Goal: Information Seeking & Learning: Learn about a topic

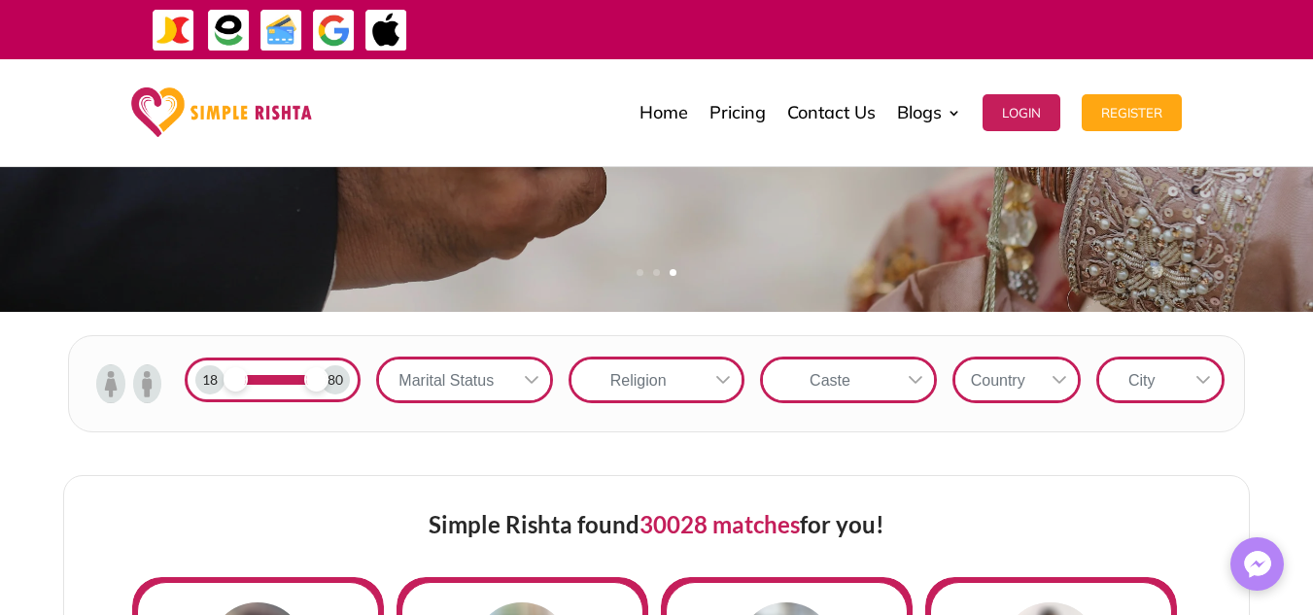
scroll to position [557, 0]
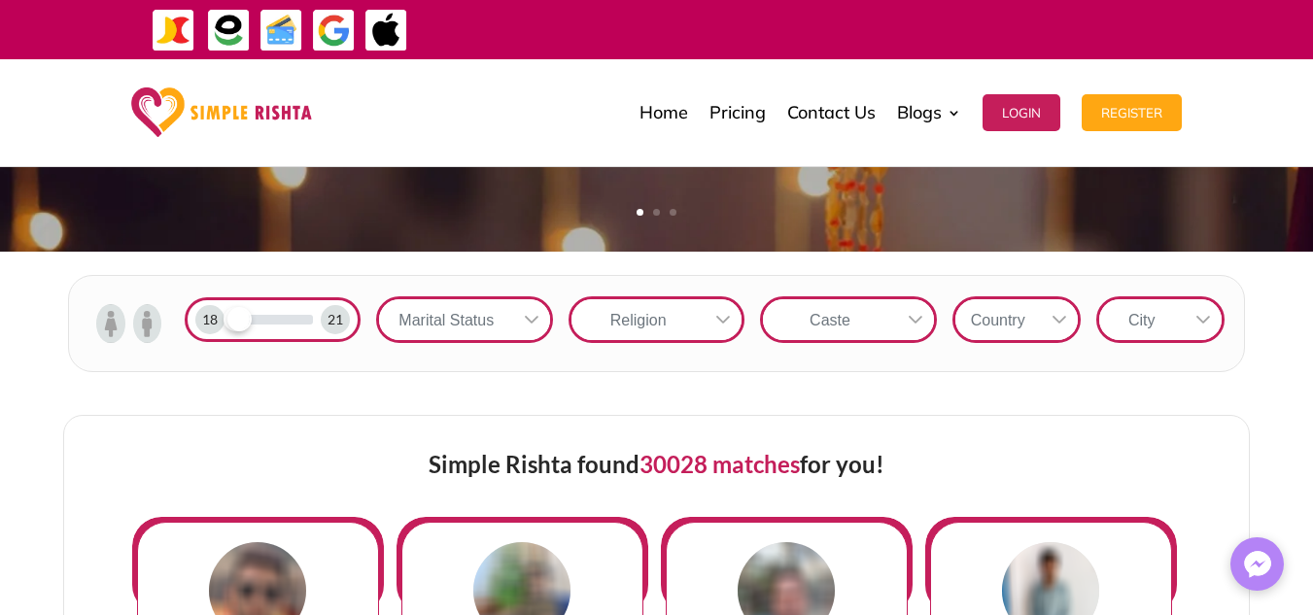
drag, startPoint x: 313, startPoint y: 317, endPoint x: 237, endPoint y: 316, distance: 75.8
click at [237, 316] on span at bounding box center [239, 319] width 24 height 24
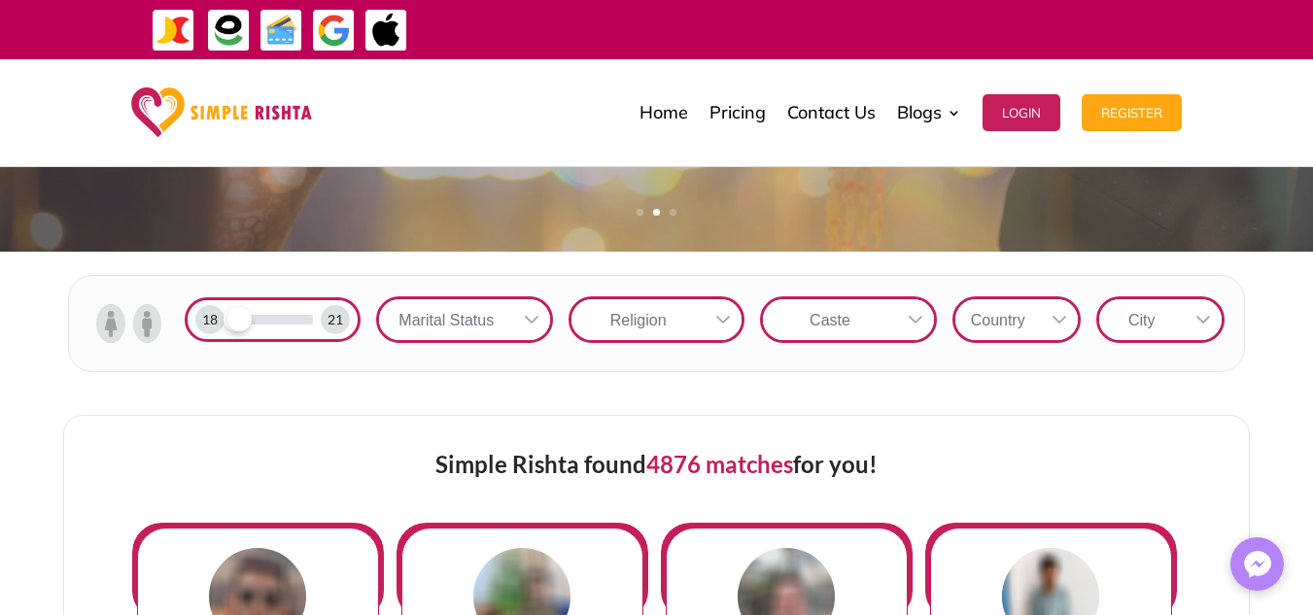
click at [508, 326] on div "Marital Status" at bounding box center [446, 319] width 134 height 41
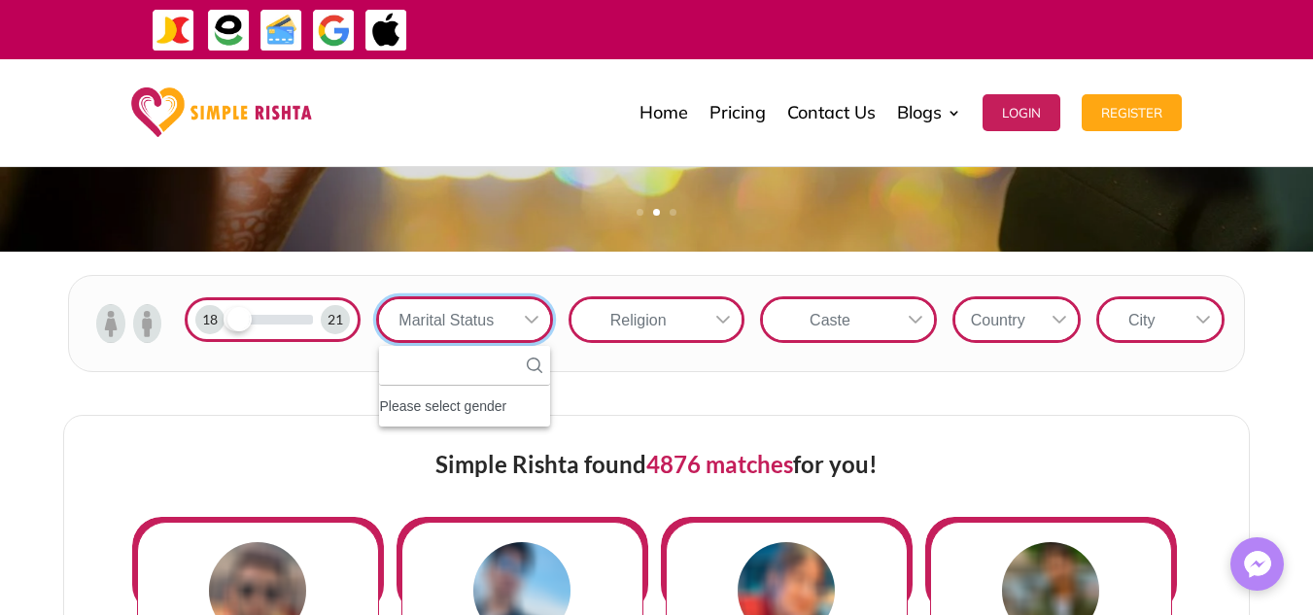
scroll to position [21, 3]
click at [485, 361] on input "text" at bounding box center [464, 366] width 170 height 40
type input "*"
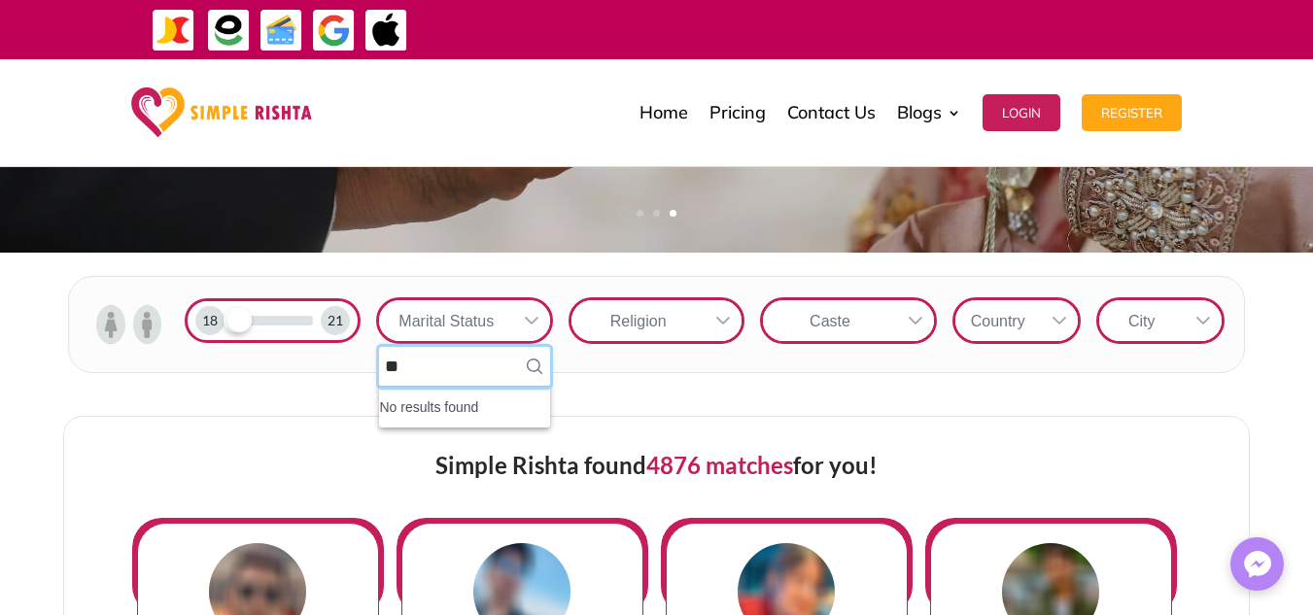
type input "*"
click at [564, 341] on div "Religion" at bounding box center [656, 321] width 191 height 62
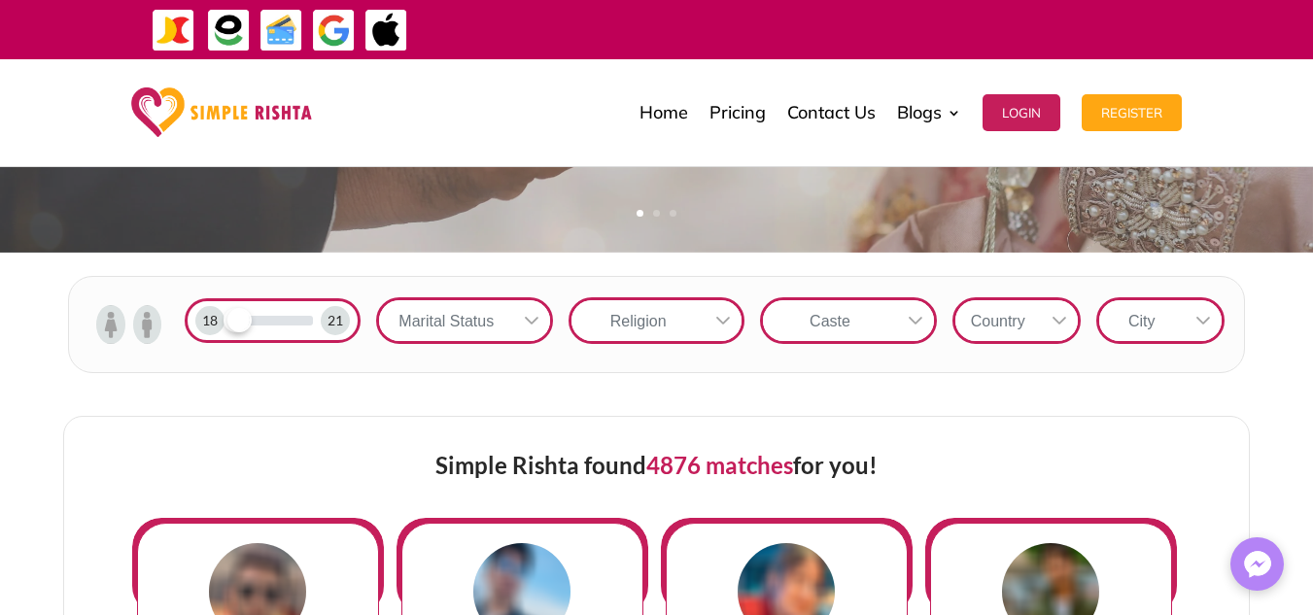
click at [538, 318] on icon at bounding box center [532, 321] width 16 height 16
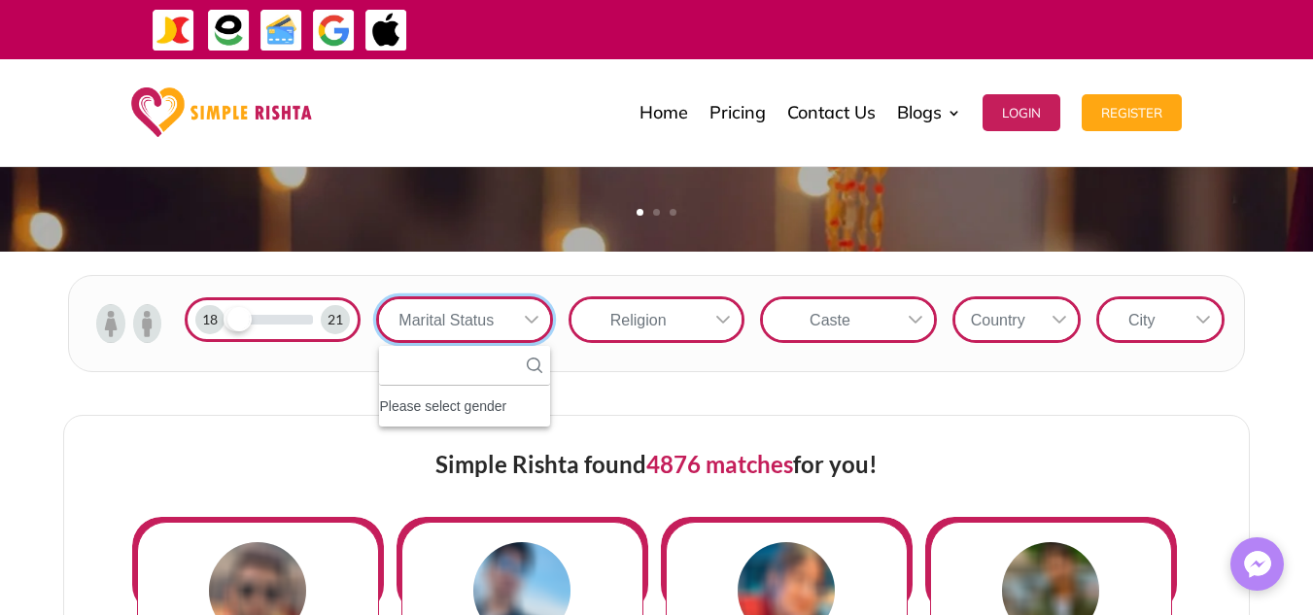
click at [538, 318] on icon at bounding box center [532, 320] width 16 height 16
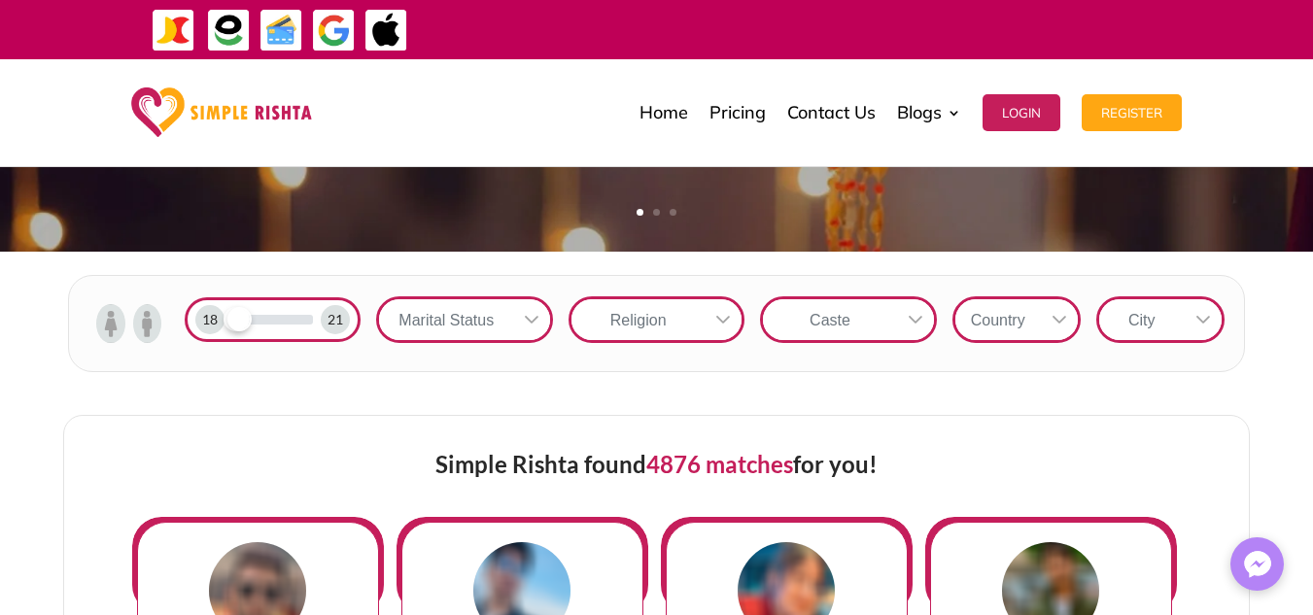
click at [724, 321] on icon at bounding box center [723, 320] width 14 height 8
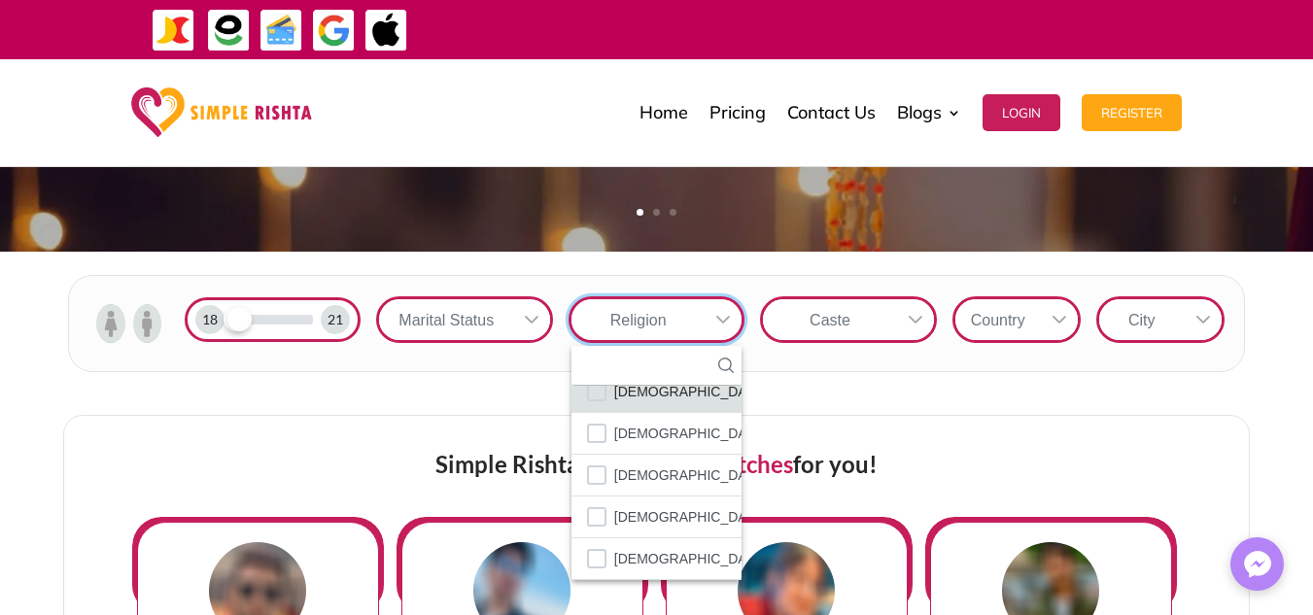
scroll to position [114, 0]
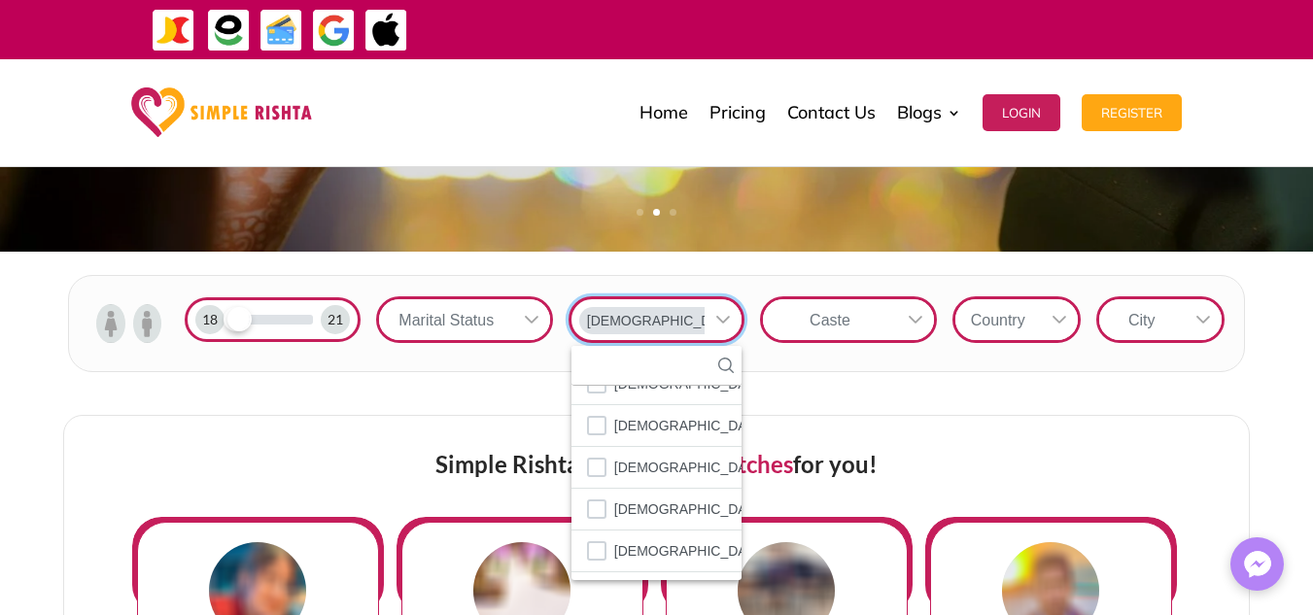
click at [916, 321] on icon at bounding box center [916, 320] width 16 height 16
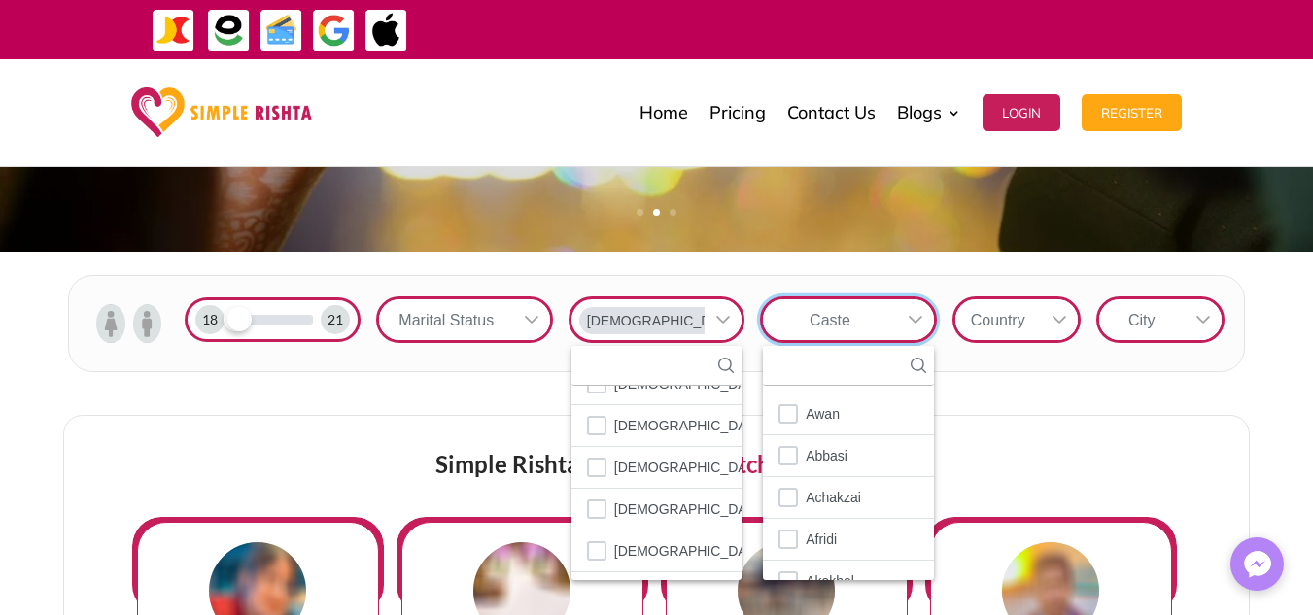
scroll to position [21, 3]
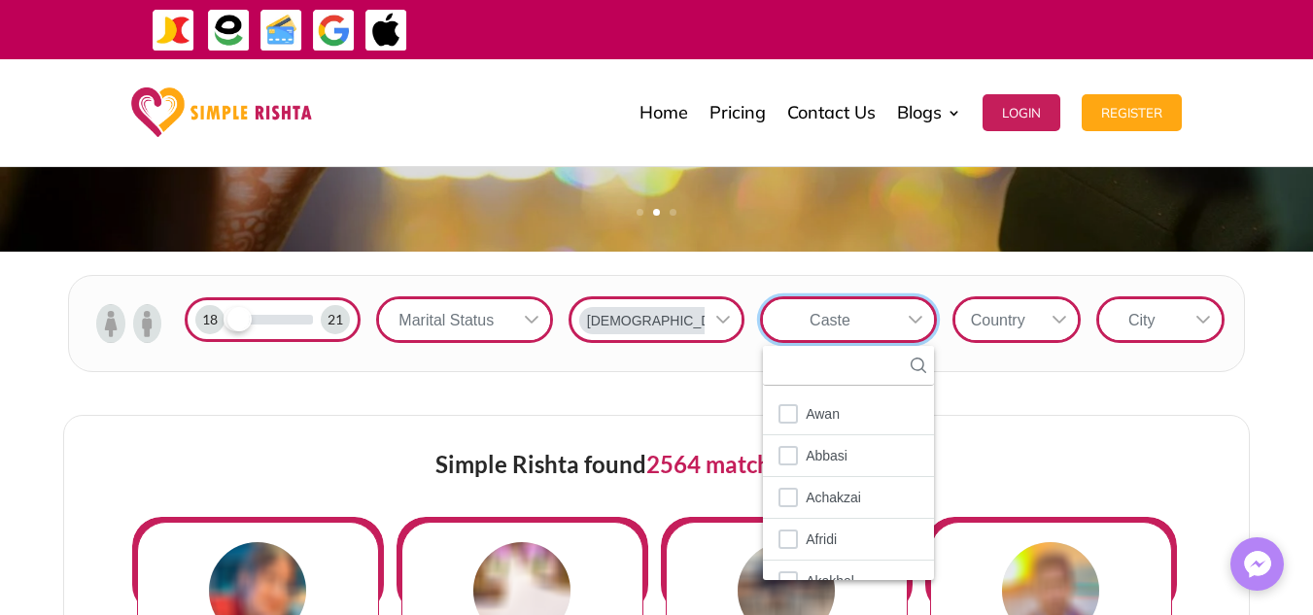
click at [1026, 333] on div "Country" at bounding box center [998, 319] width 86 height 41
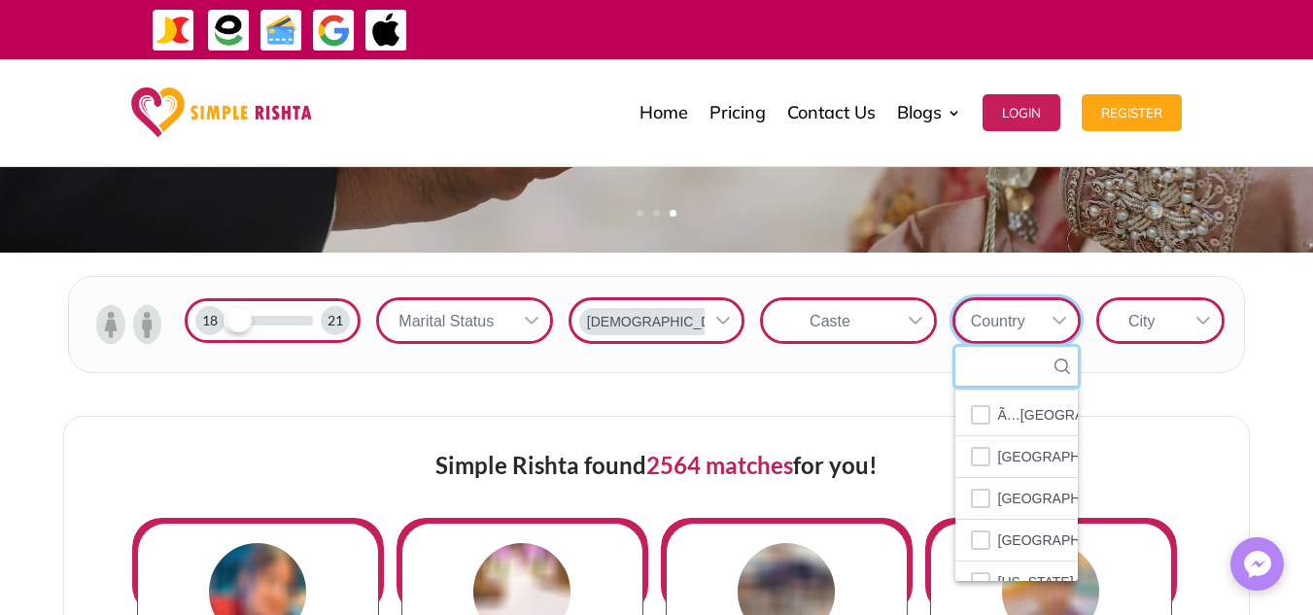
click at [997, 360] on input "text" at bounding box center [1016, 367] width 122 height 40
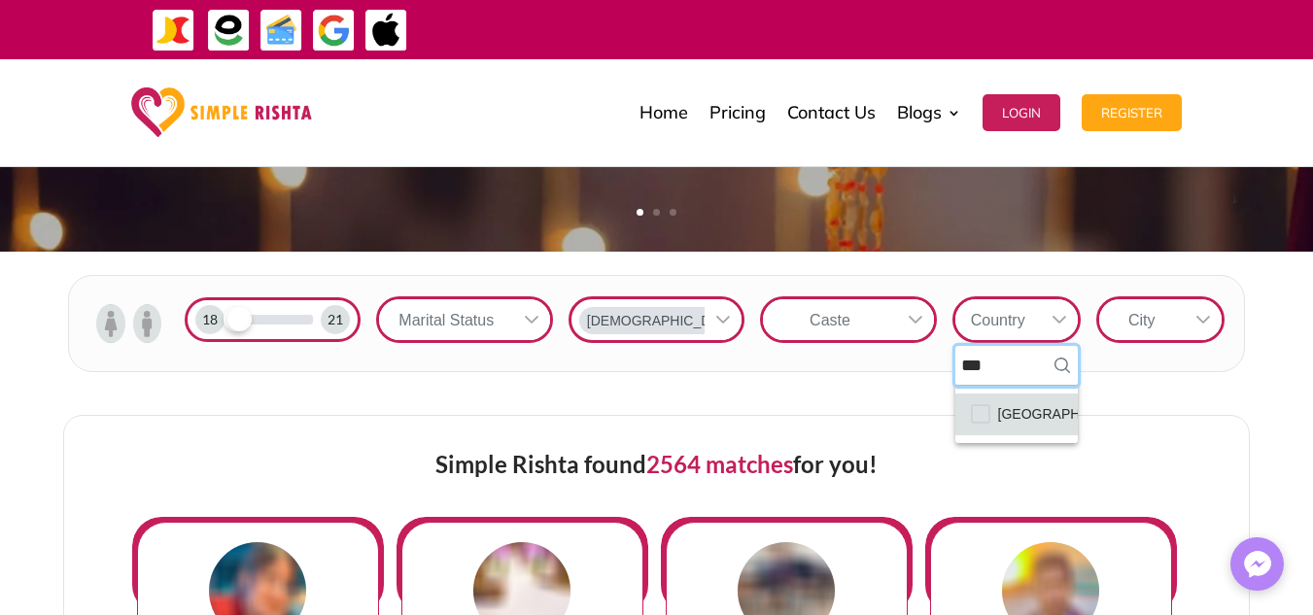
type input "***"
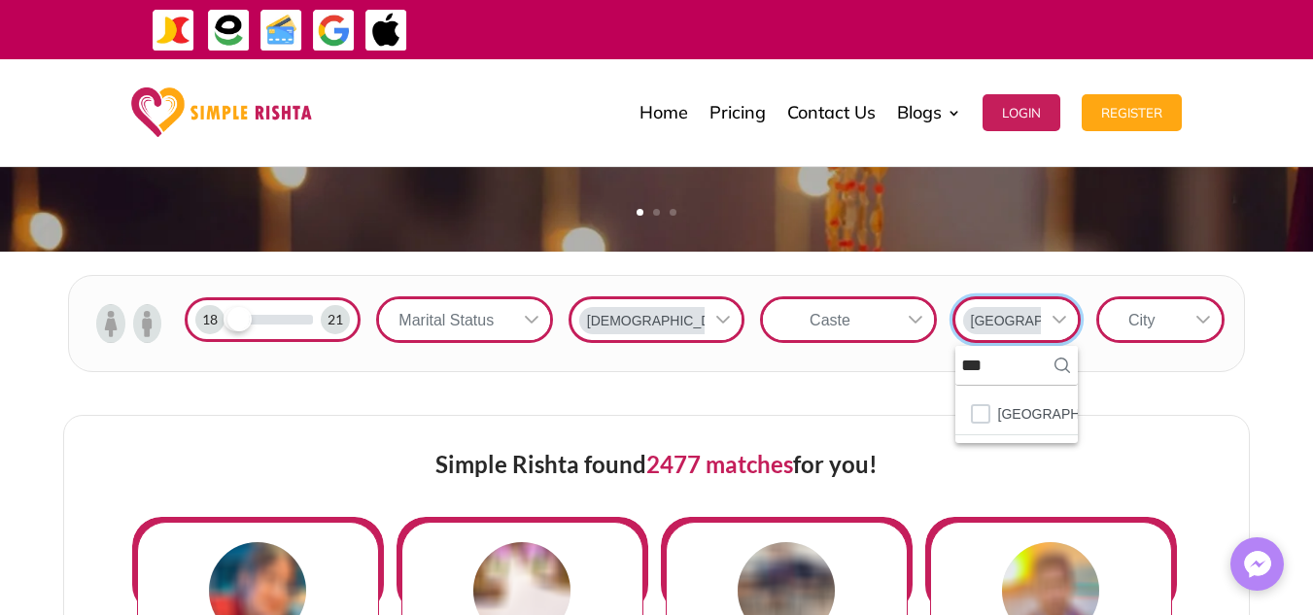
click at [117, 318] on img at bounding box center [110, 323] width 28 height 39
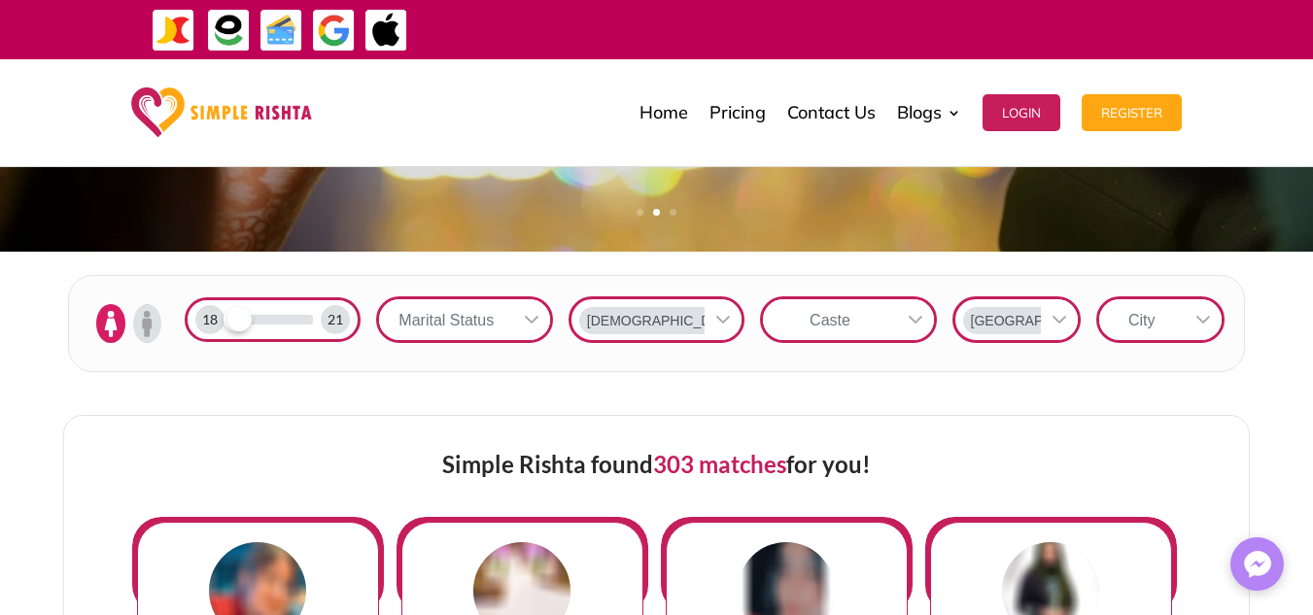
click at [452, 311] on div "Marital Status" at bounding box center [446, 319] width 134 height 41
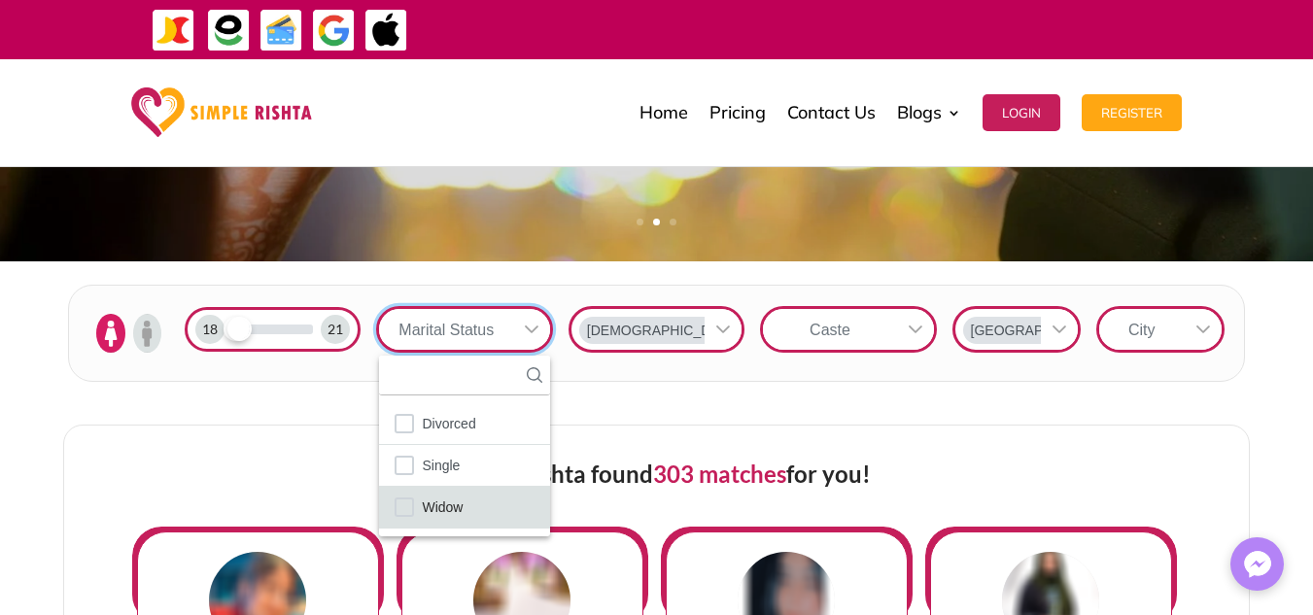
scroll to position [525, 0]
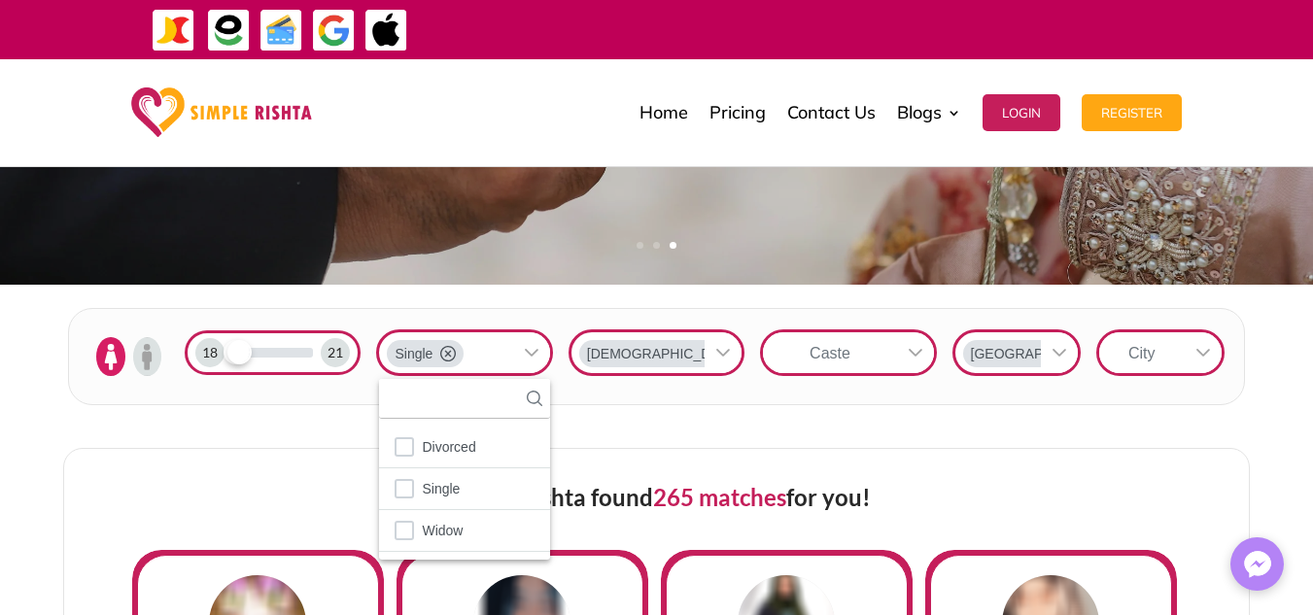
click at [862, 344] on div "Caste" at bounding box center [830, 352] width 134 height 41
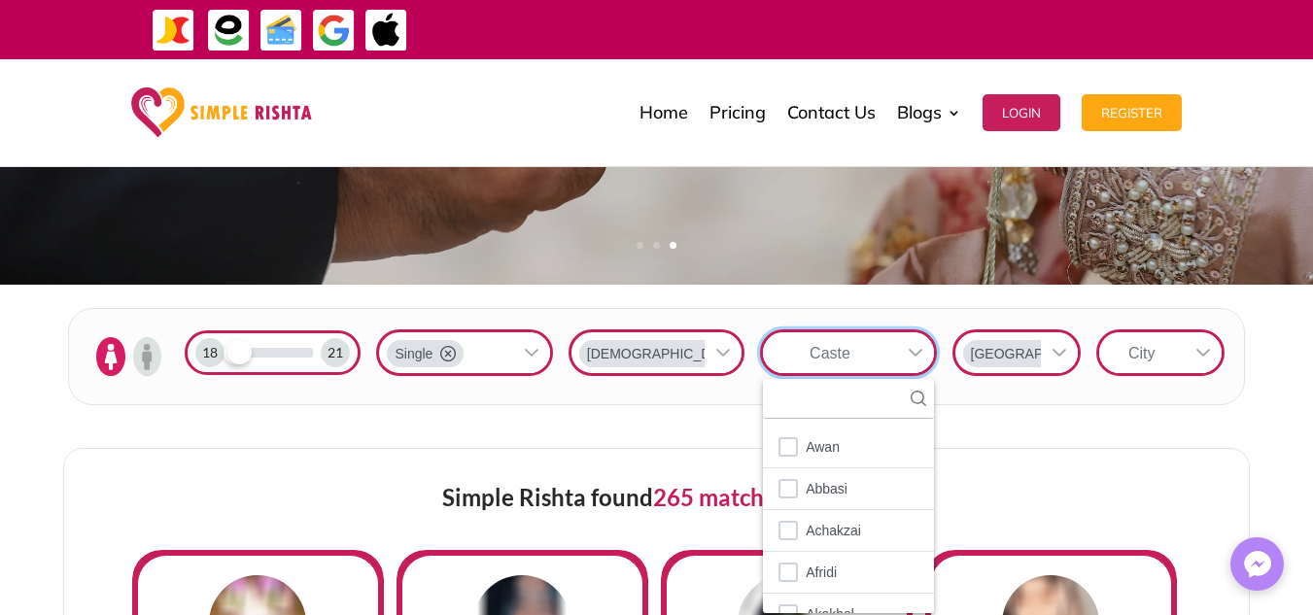
click at [862, 344] on div "Caste" at bounding box center [830, 352] width 134 height 41
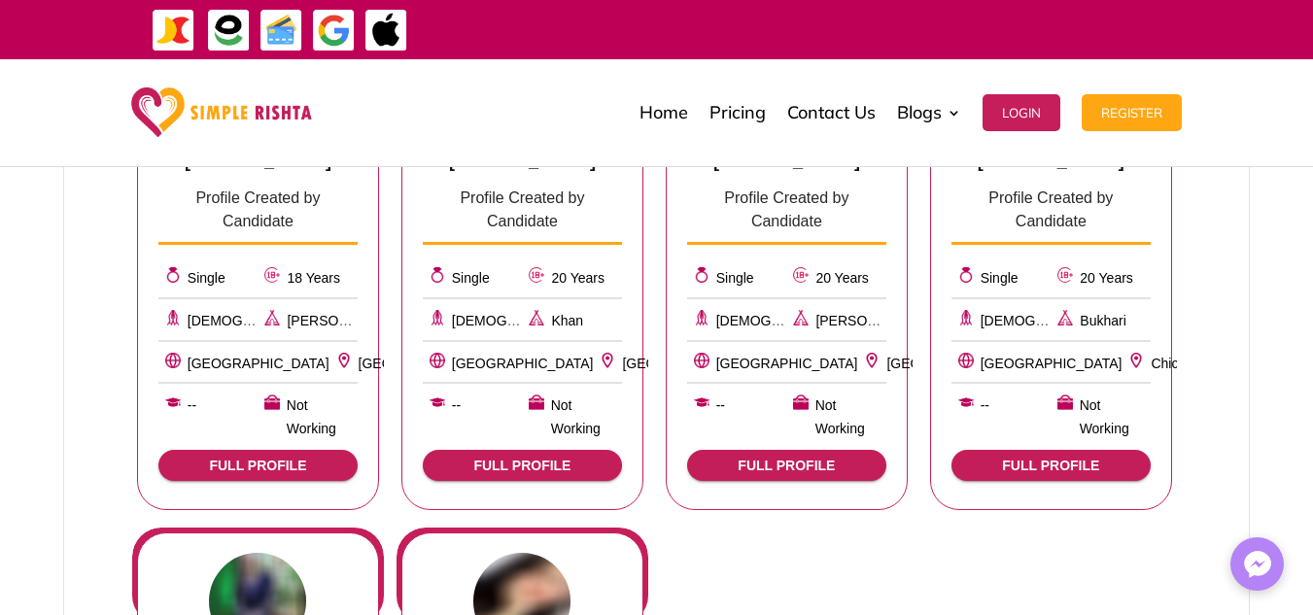
scroll to position [1084, 0]
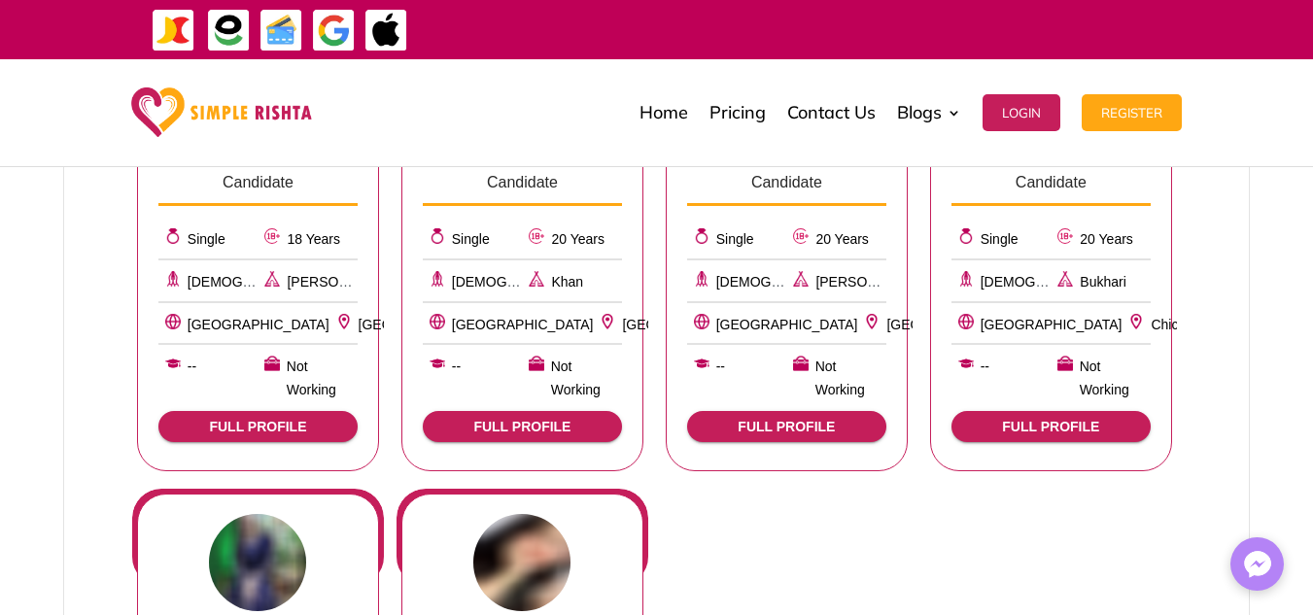
click at [1026, 419] on span "FULL PROFILE" at bounding box center [1051, 427] width 168 height 16
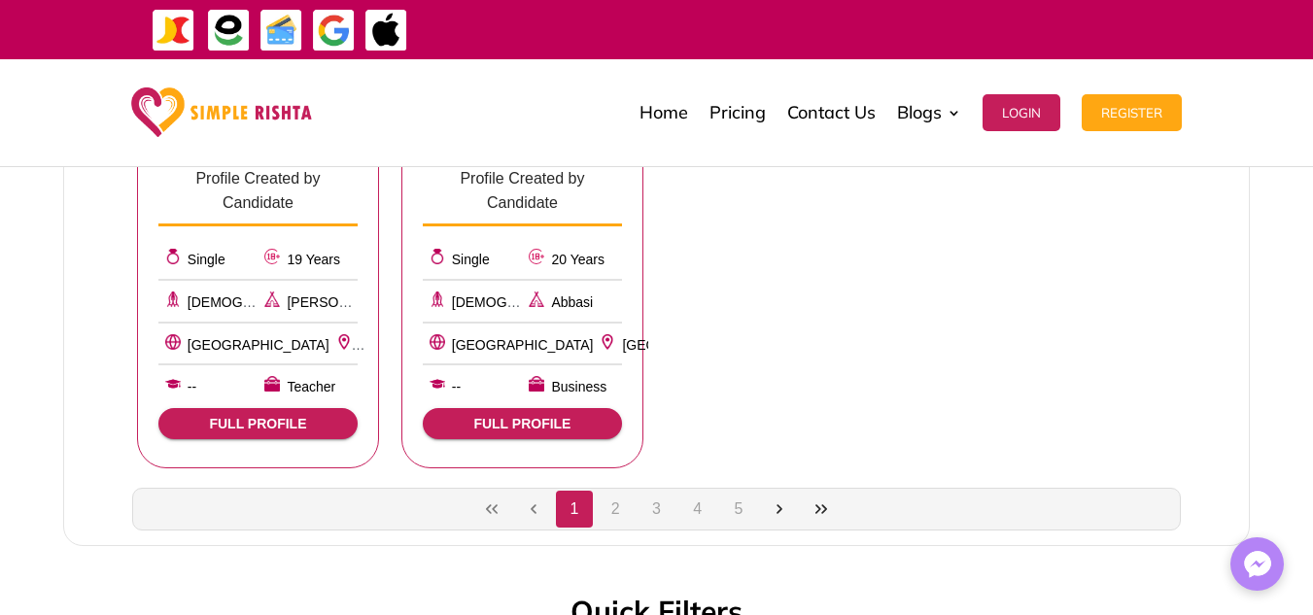
scroll to position [1648, 0]
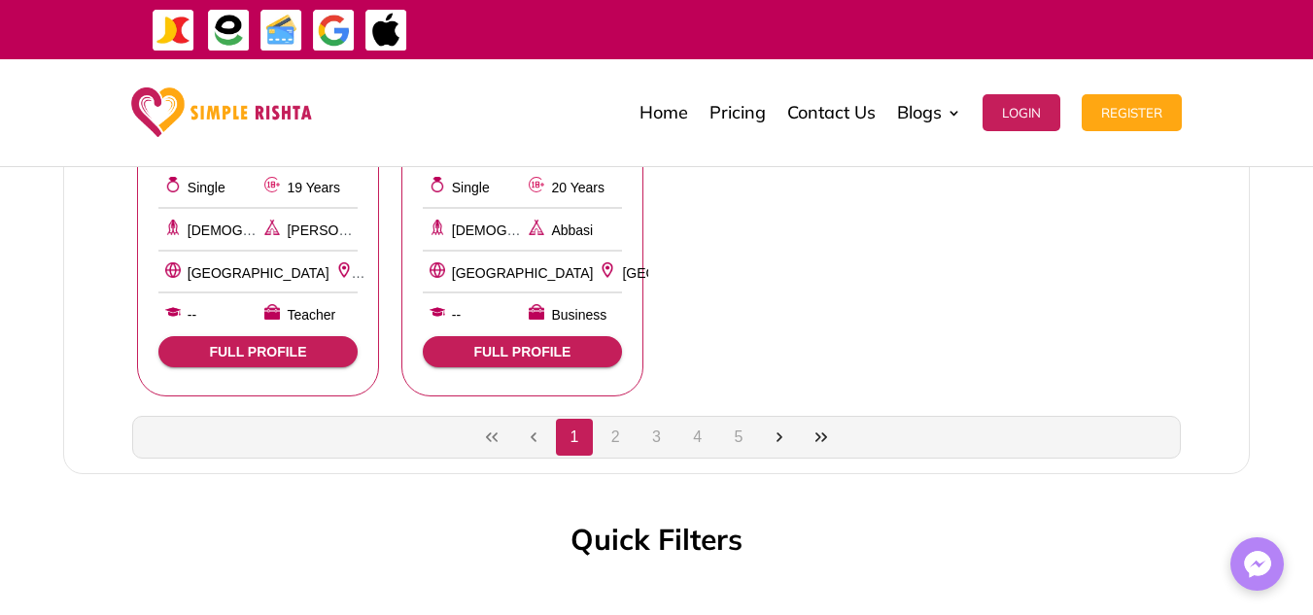
click at [822, 419] on button "Last Page" at bounding box center [821, 437] width 37 height 37
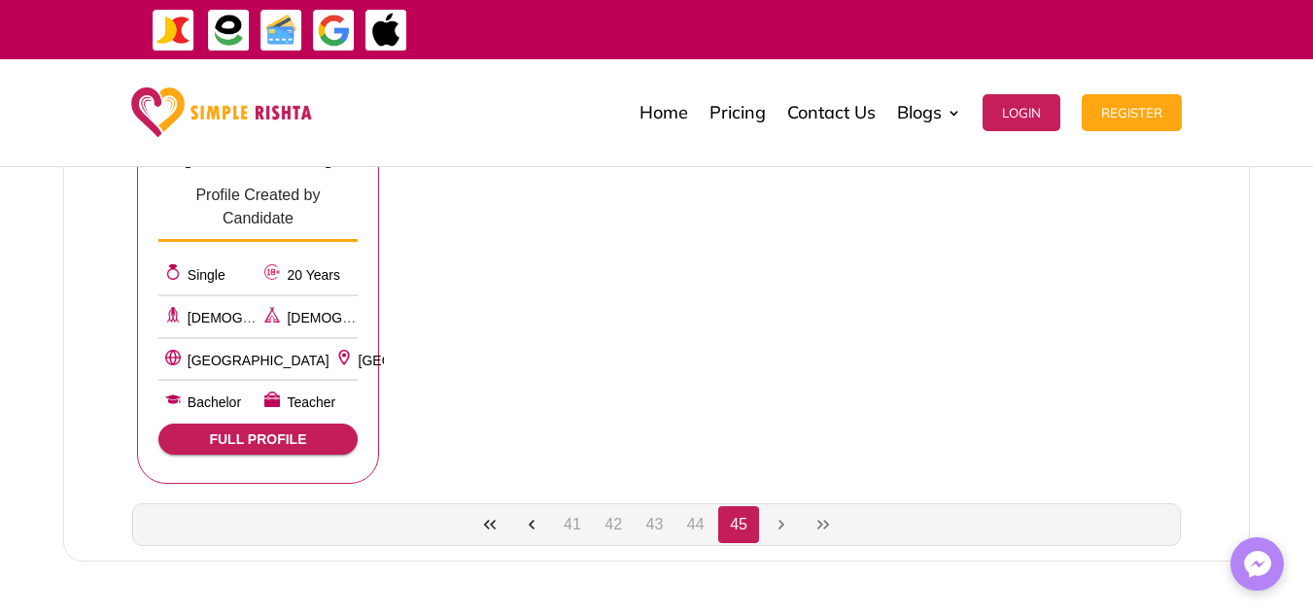
scroll to position [1052, 0]
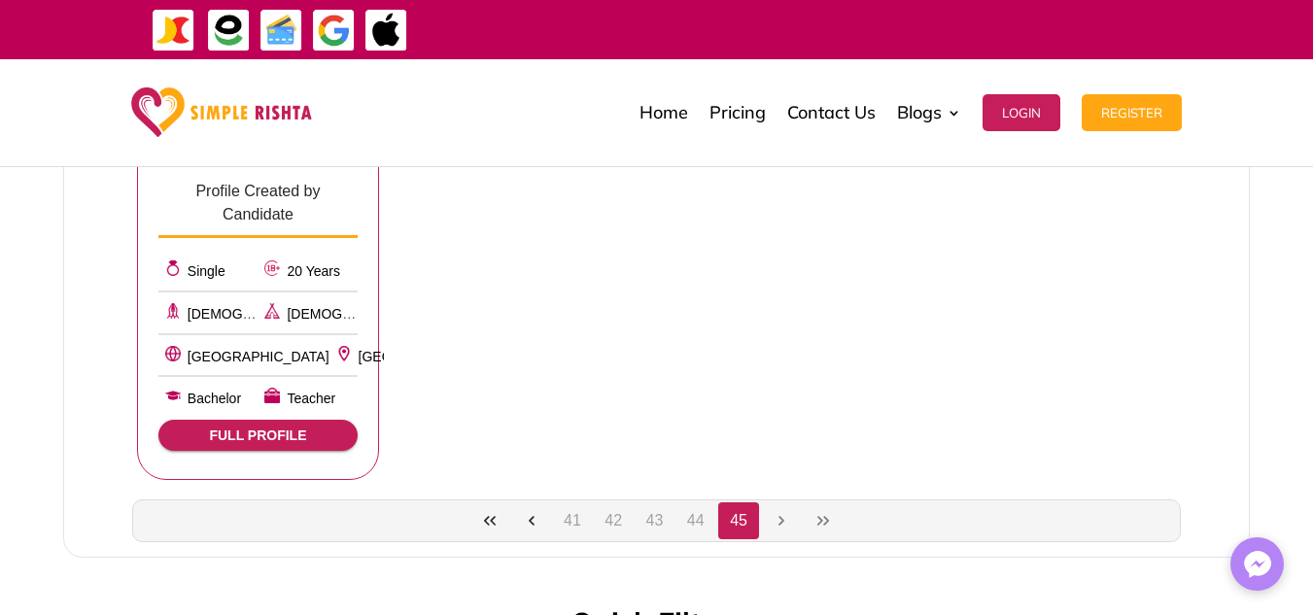
click at [567, 503] on button "41" at bounding box center [572, 521] width 37 height 37
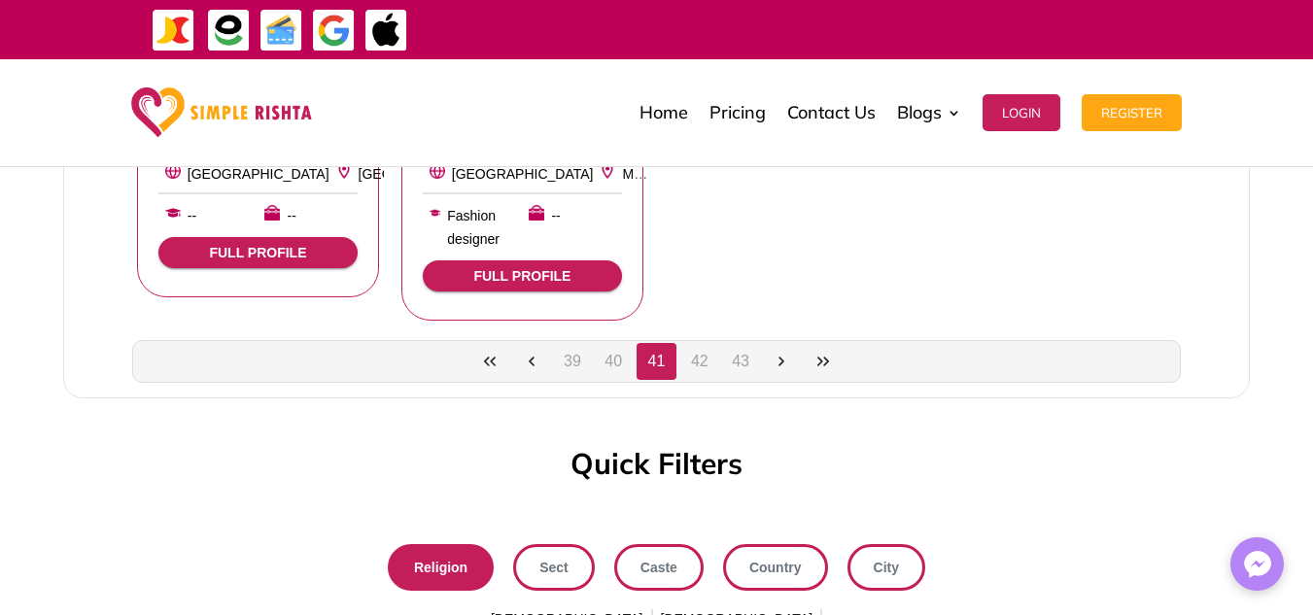
scroll to position [1764, 0]
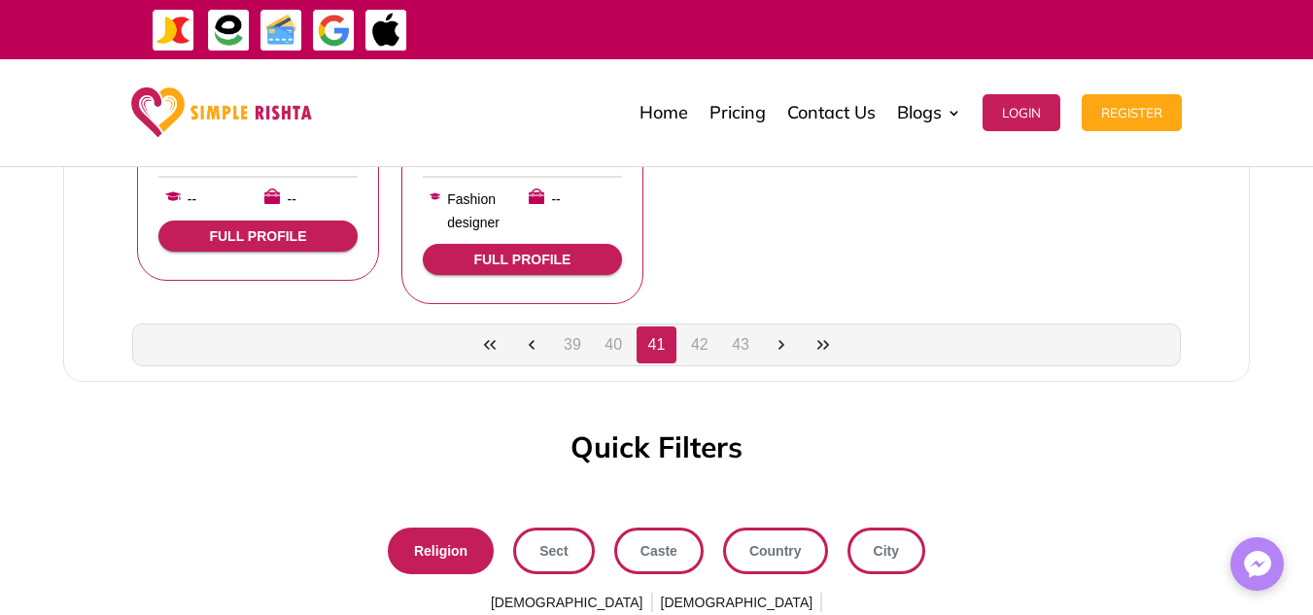
click at [497, 337] on icon "First Page" at bounding box center [490, 345] width 16 height 16
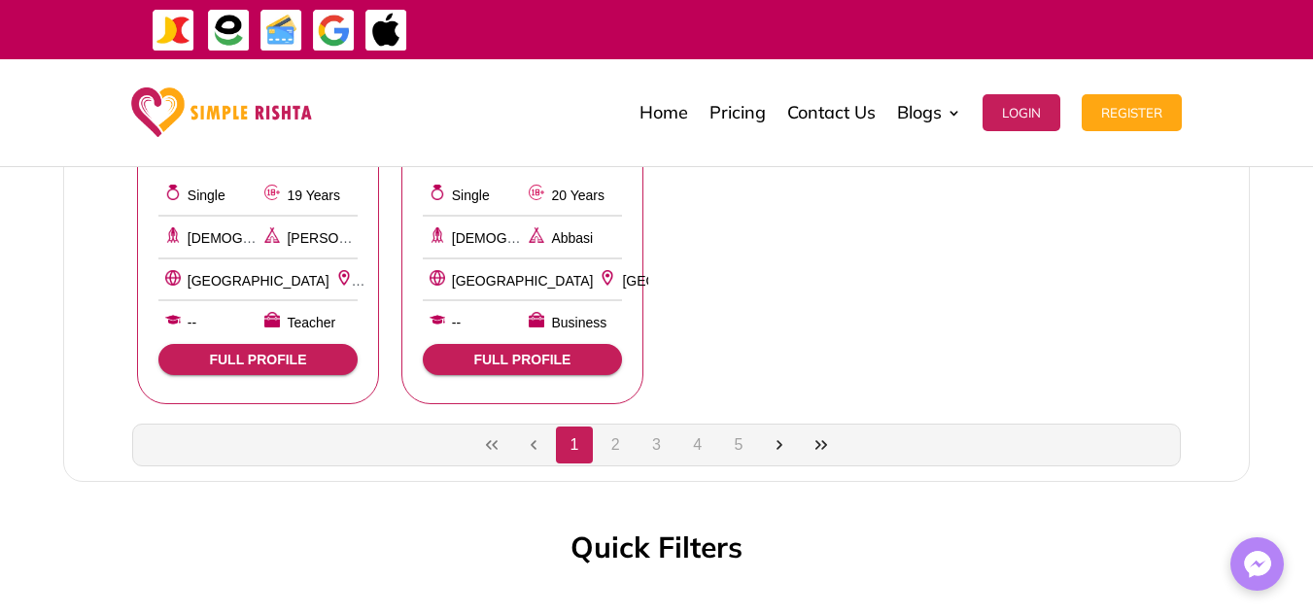
scroll to position [1825, 0]
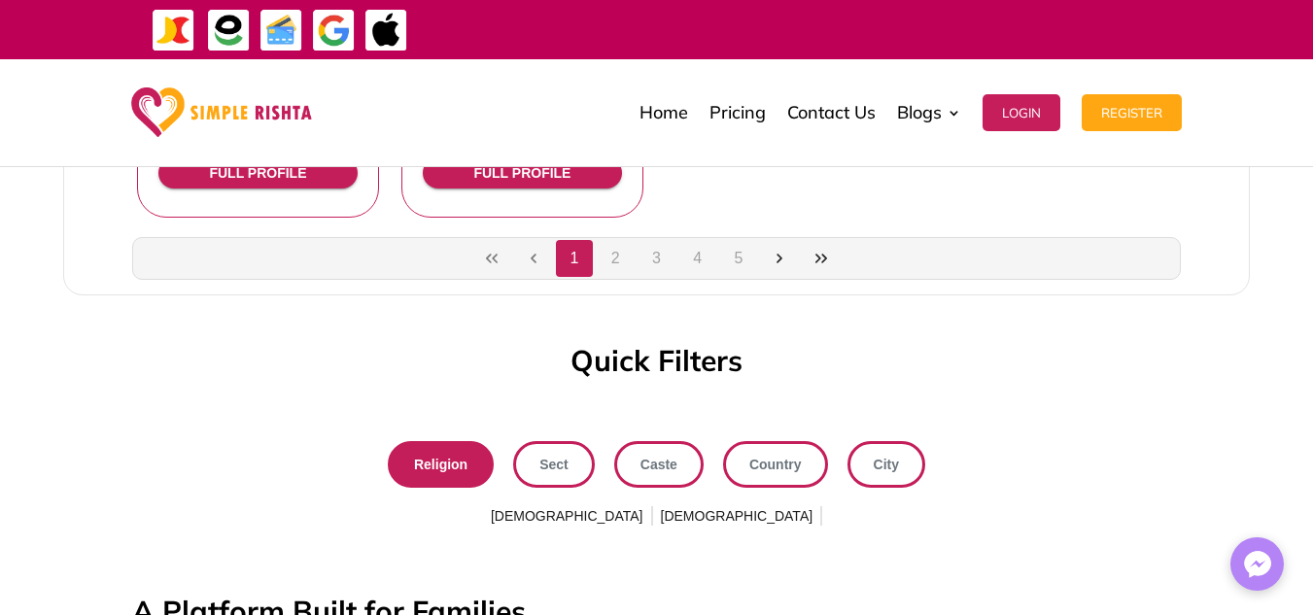
click at [623, 240] on button "2" at bounding box center [615, 258] width 37 height 37
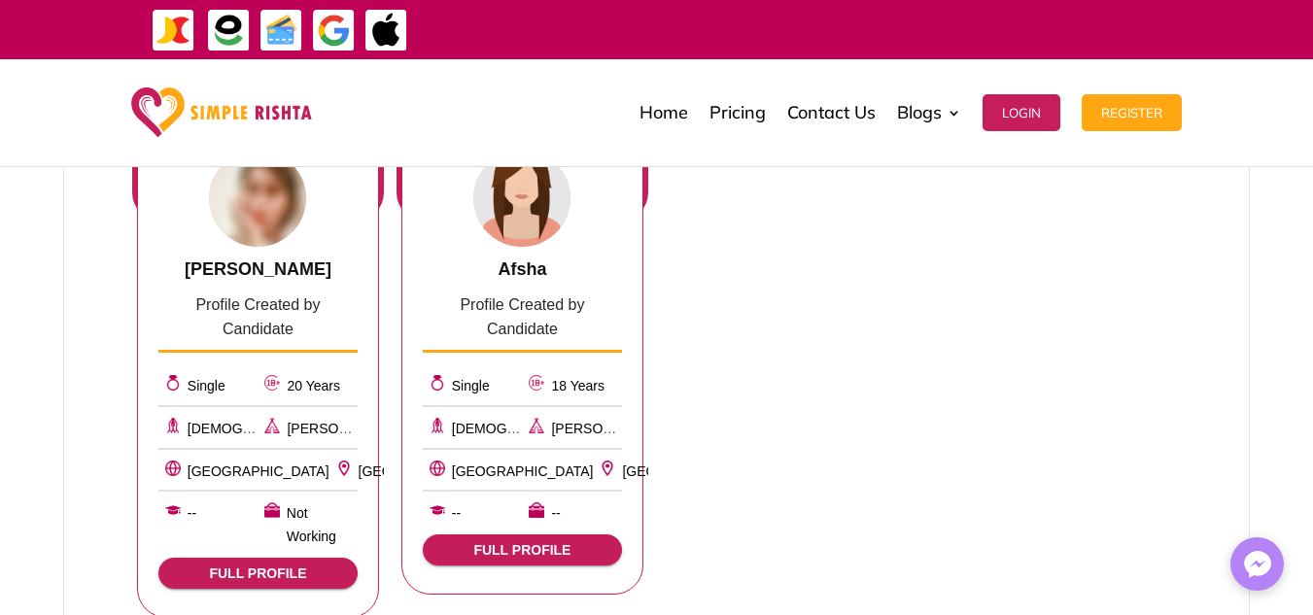
scroll to position [1482, 0]
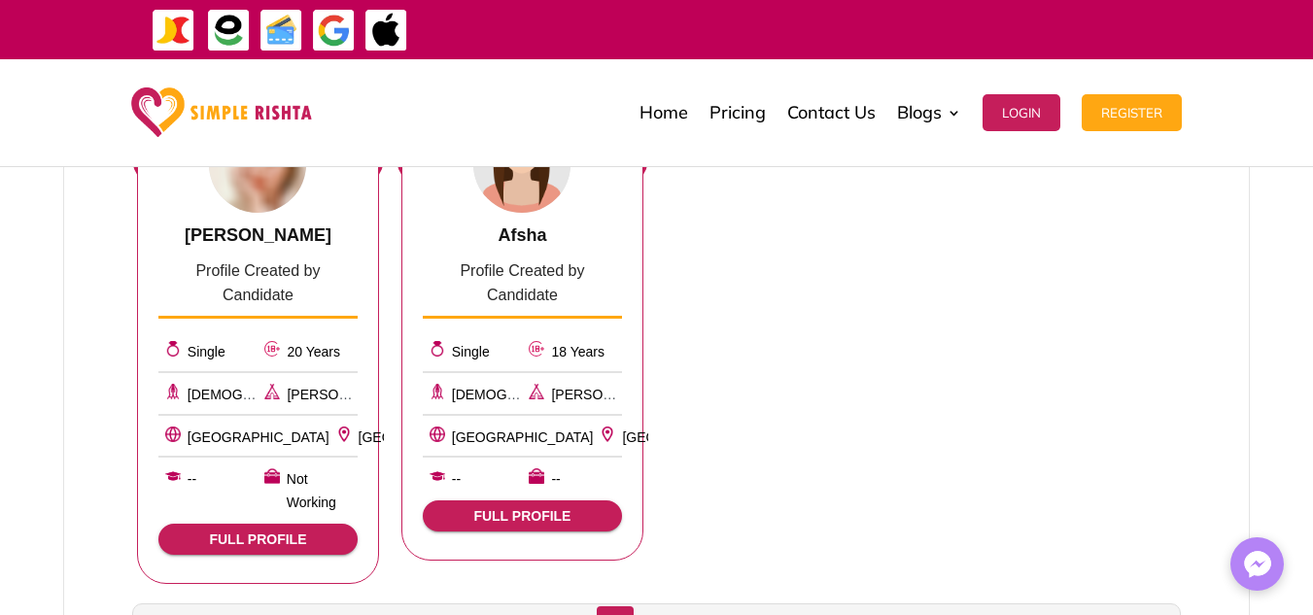
click at [296, 532] on span "FULL PROFILE" at bounding box center [258, 540] width 168 height 16
click at [656, 607] on button "3" at bounding box center [657, 625] width 37 height 37
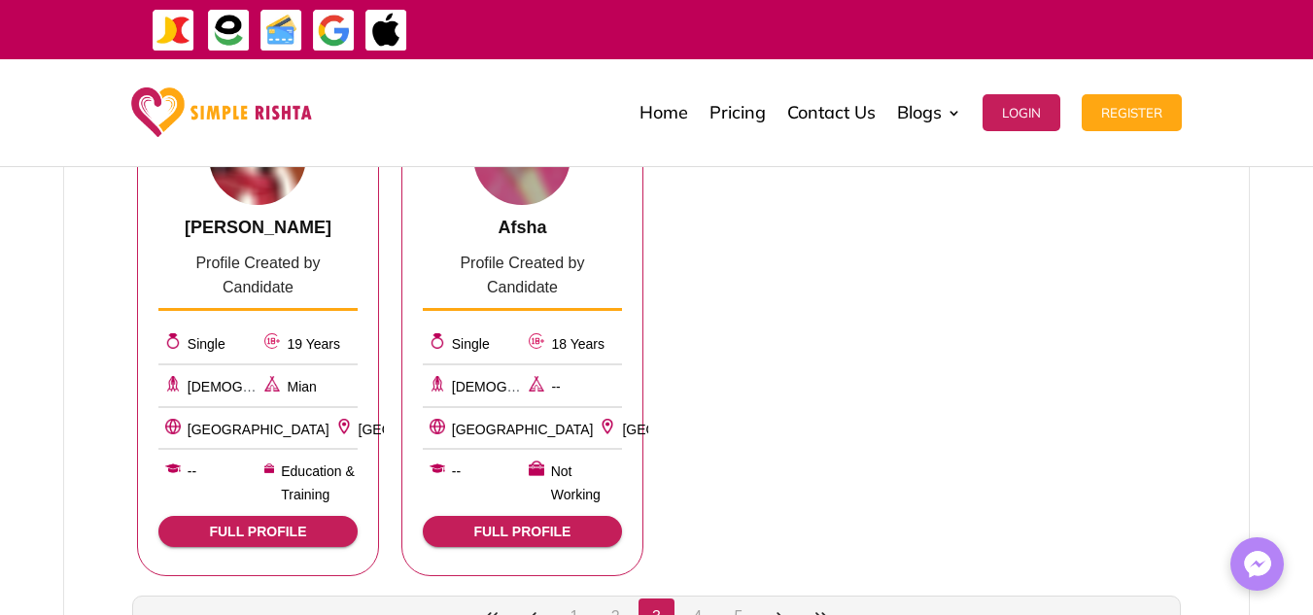
scroll to position [1508, 0]
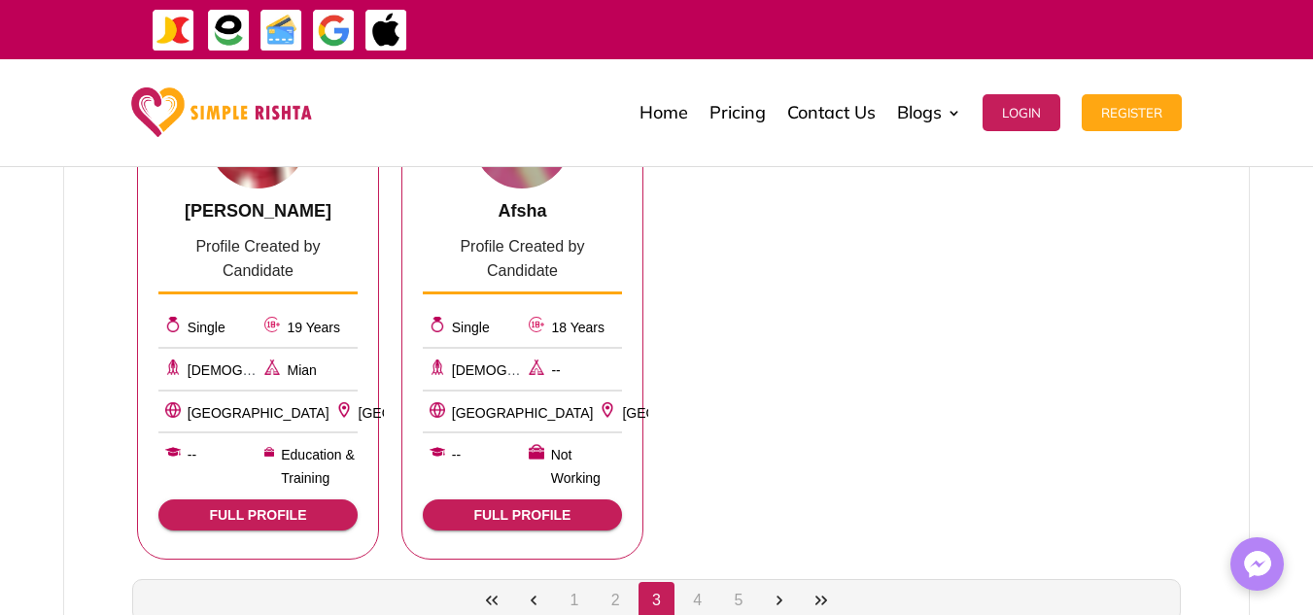
click at [250, 507] on span "FULL PROFILE" at bounding box center [258, 515] width 168 height 16
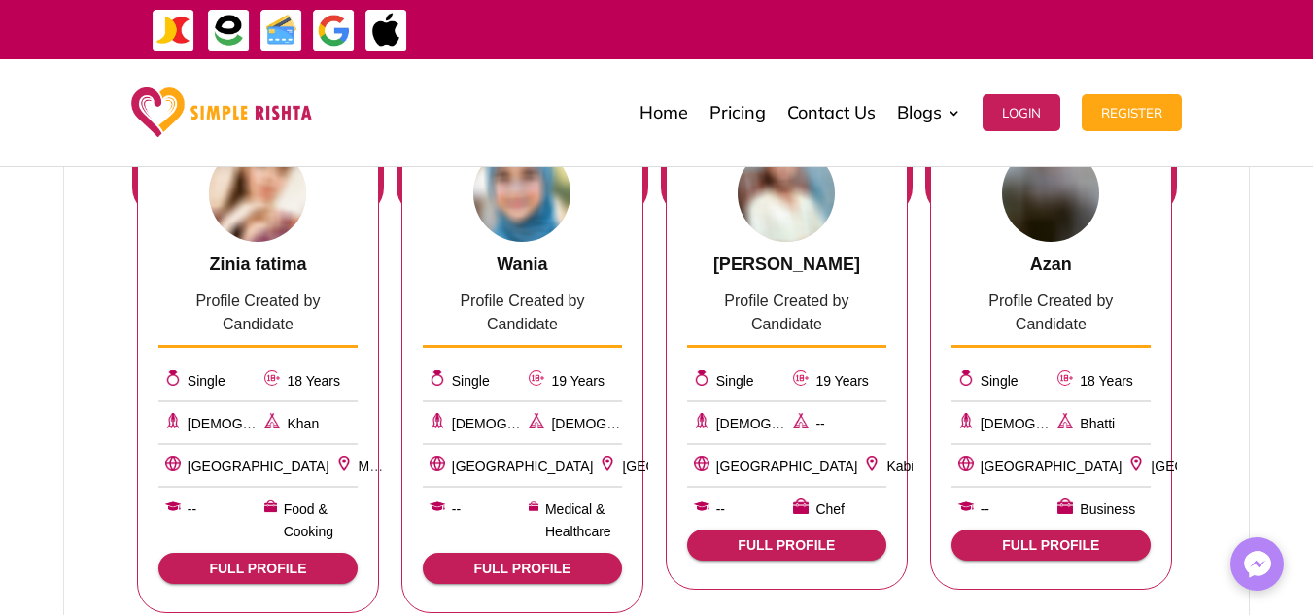
scroll to position [983, 0]
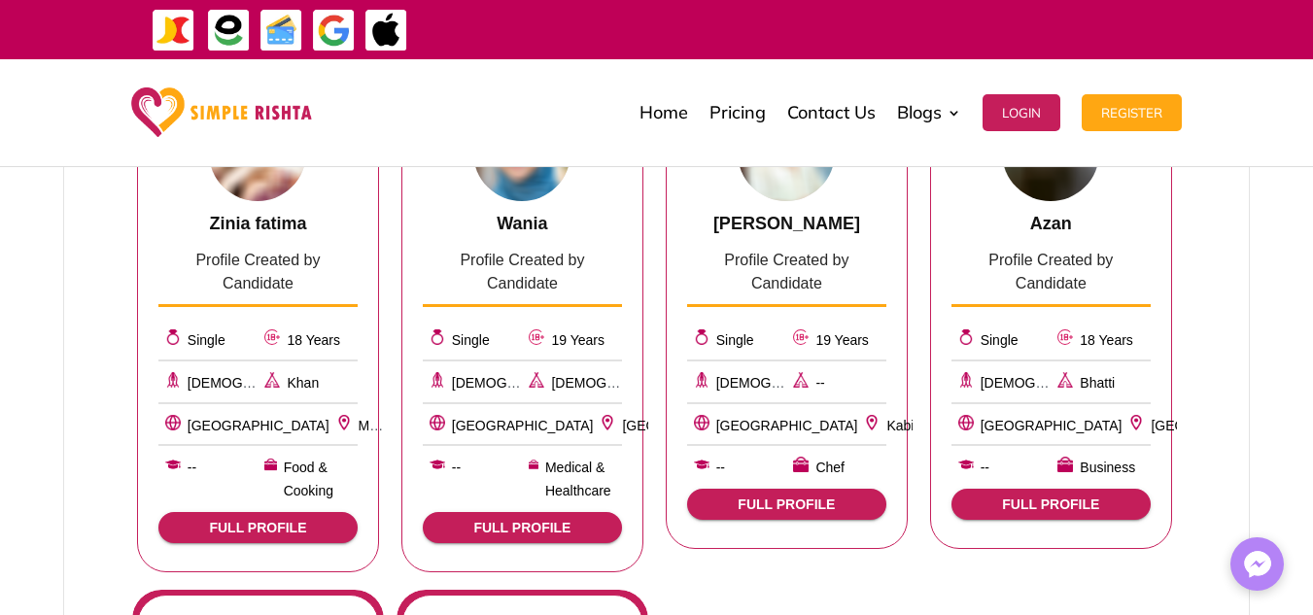
click at [563, 520] on span "FULL PROFILE" at bounding box center [522, 528] width 168 height 16
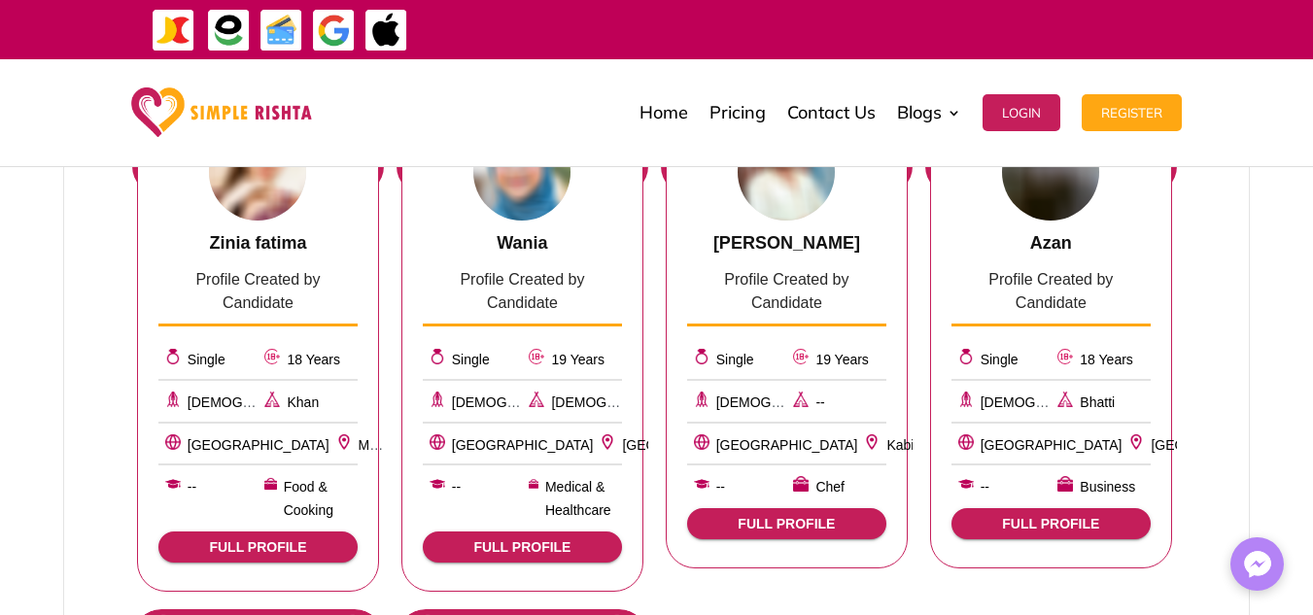
scroll to position [977, 0]
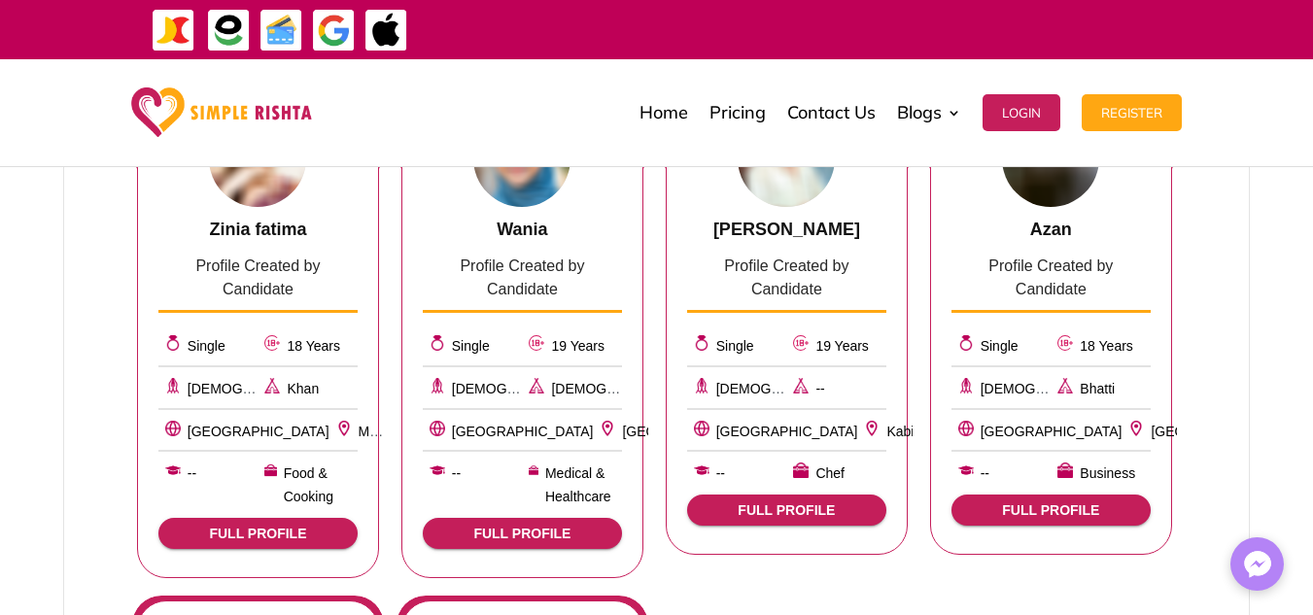
click at [306, 526] on span "FULL PROFILE" at bounding box center [258, 534] width 168 height 16
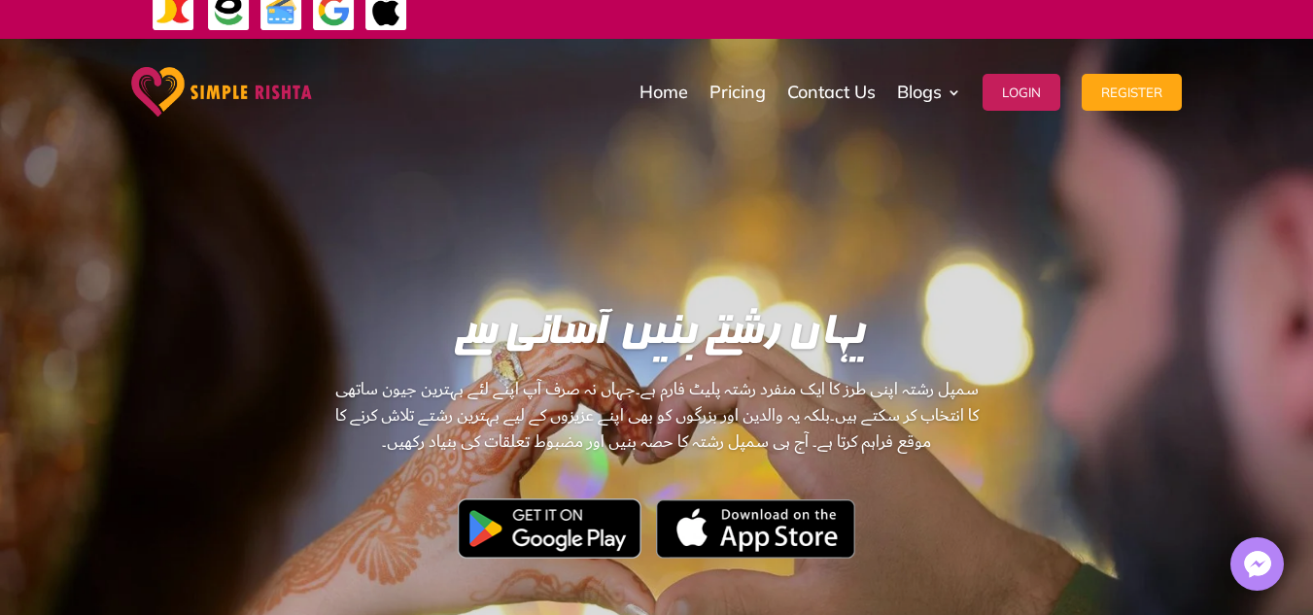
scroll to position [0, 0]
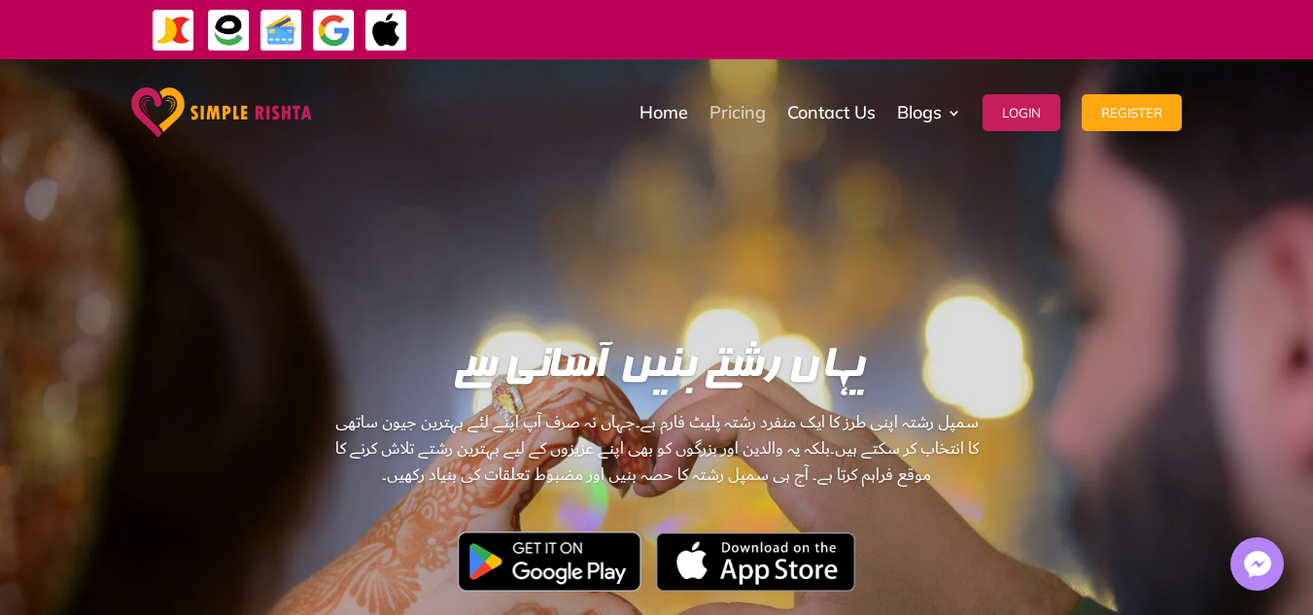
click at [742, 116] on link "Pricing" at bounding box center [738, 112] width 56 height 97
